Goal: Find contact information: Find contact information

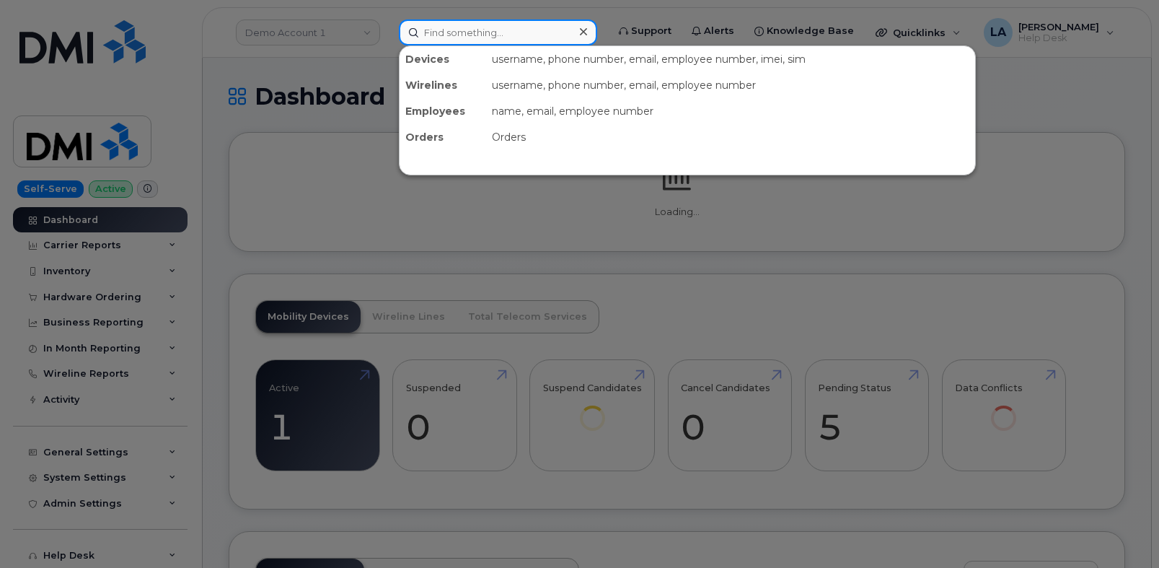
click at [518, 33] on input at bounding box center [498, 32] width 198 height 26
paste input "239 994 6984"
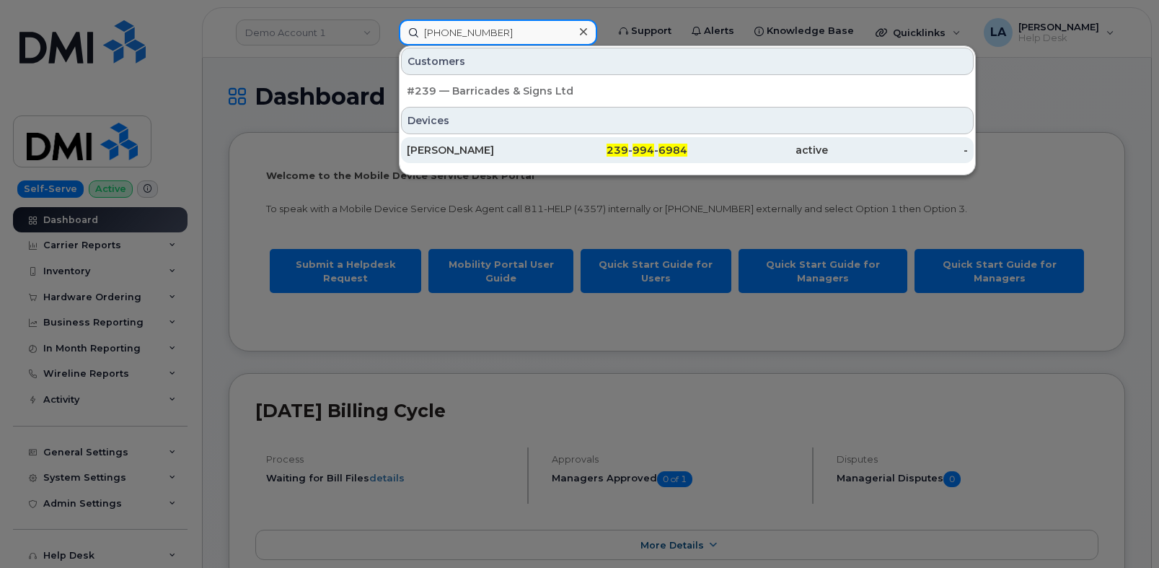
type input "239 994 6984"
click at [547, 143] on div "[PERSON_NAME]" at bounding box center [617, 150] width 141 height 26
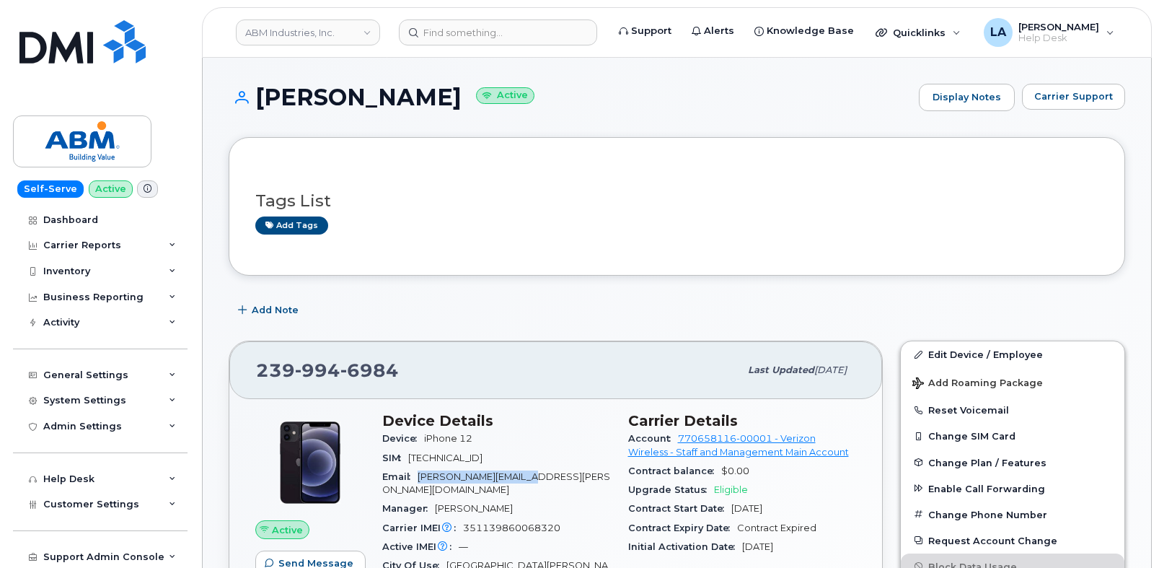
drag, startPoint x: 421, startPoint y: 472, endPoint x: 559, endPoint y: 472, distance: 138.5
click at [559, 472] on div "Email [PERSON_NAME][EMAIL_ADDRESS][PERSON_NAME][DOMAIN_NAME]" at bounding box center [496, 483] width 229 height 32
copy span "[PERSON_NAME][EMAIL_ADDRESS][PERSON_NAME][DOMAIN_NAME]"
